Goal: Task Accomplishment & Management: Manage account settings

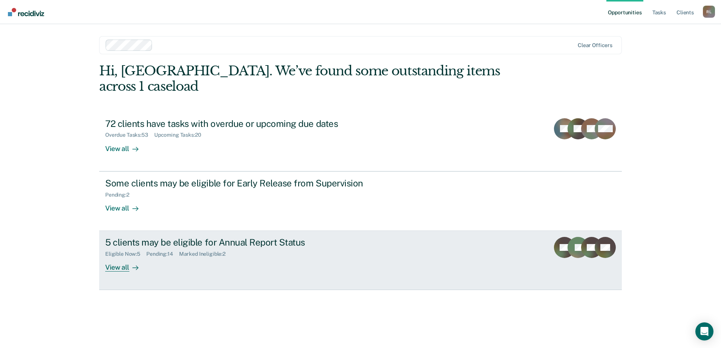
click at [115, 258] on div "View all" at bounding box center [126, 265] width 42 height 15
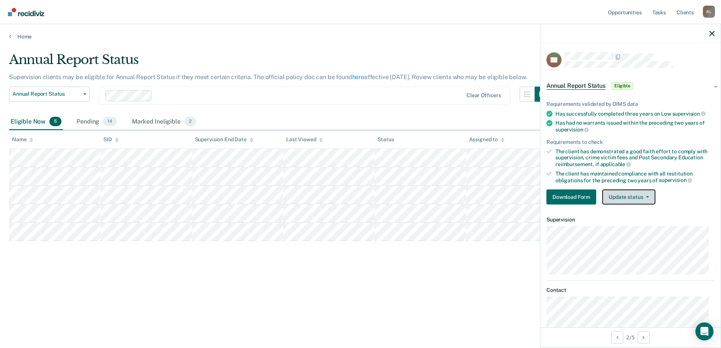
click at [618, 200] on button "Update status" at bounding box center [628, 197] width 53 height 15
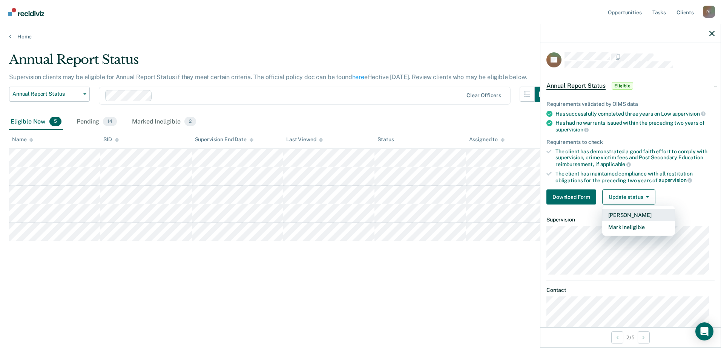
click at [613, 215] on button "[PERSON_NAME]" at bounding box center [638, 215] width 73 height 12
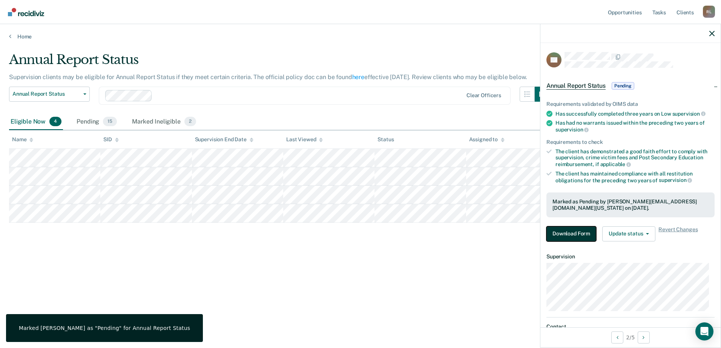
click at [574, 232] on button "Download Form" at bounding box center [571, 234] width 50 height 15
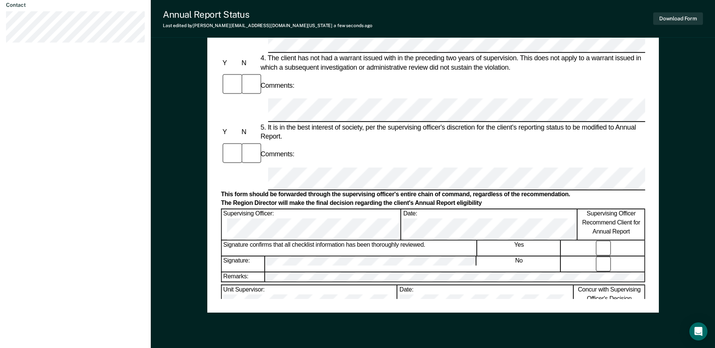
scroll to position [339, 0]
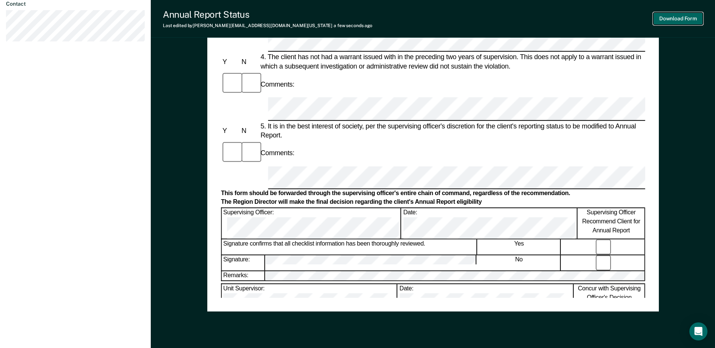
click at [666, 18] on button "Download Form" at bounding box center [679, 18] width 50 height 12
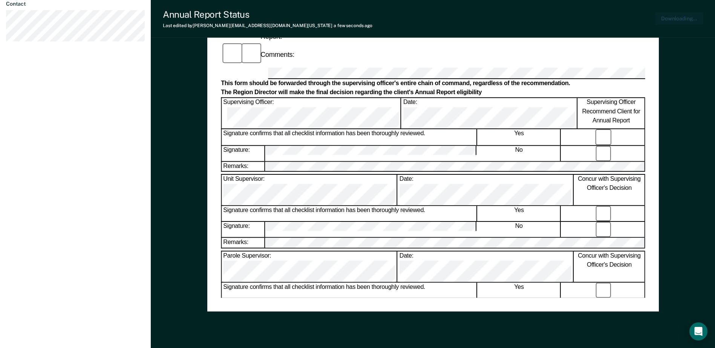
scroll to position [0, 0]
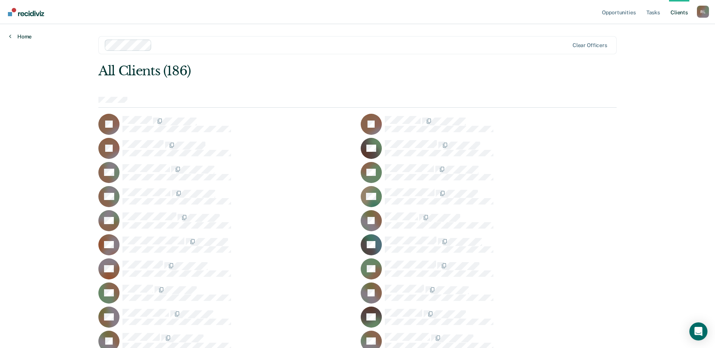
click at [21, 37] on link "Home" at bounding box center [20, 36] width 23 height 7
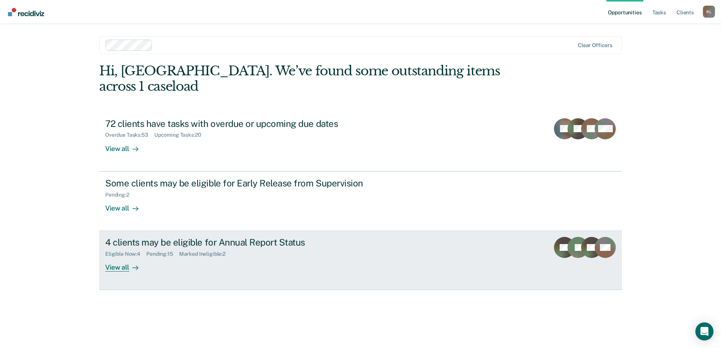
click at [175, 237] on div "4 clients may be eligible for Annual Report Status" at bounding box center [237, 242] width 265 height 11
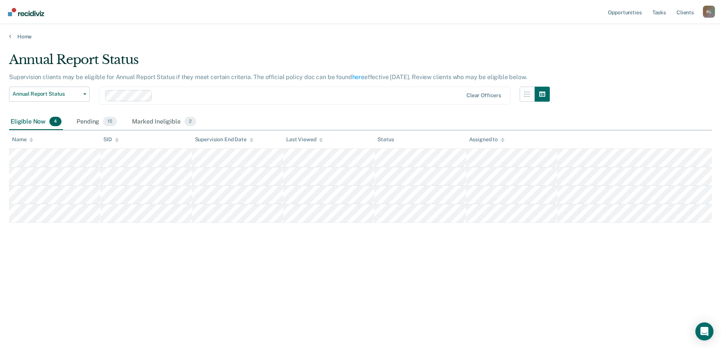
click at [279, 325] on main "Annual Report Status Supervision clients may be eligible for Annual Report Stat…" at bounding box center [360, 193] width 721 height 306
